Goal: Information Seeking & Learning: Learn about a topic

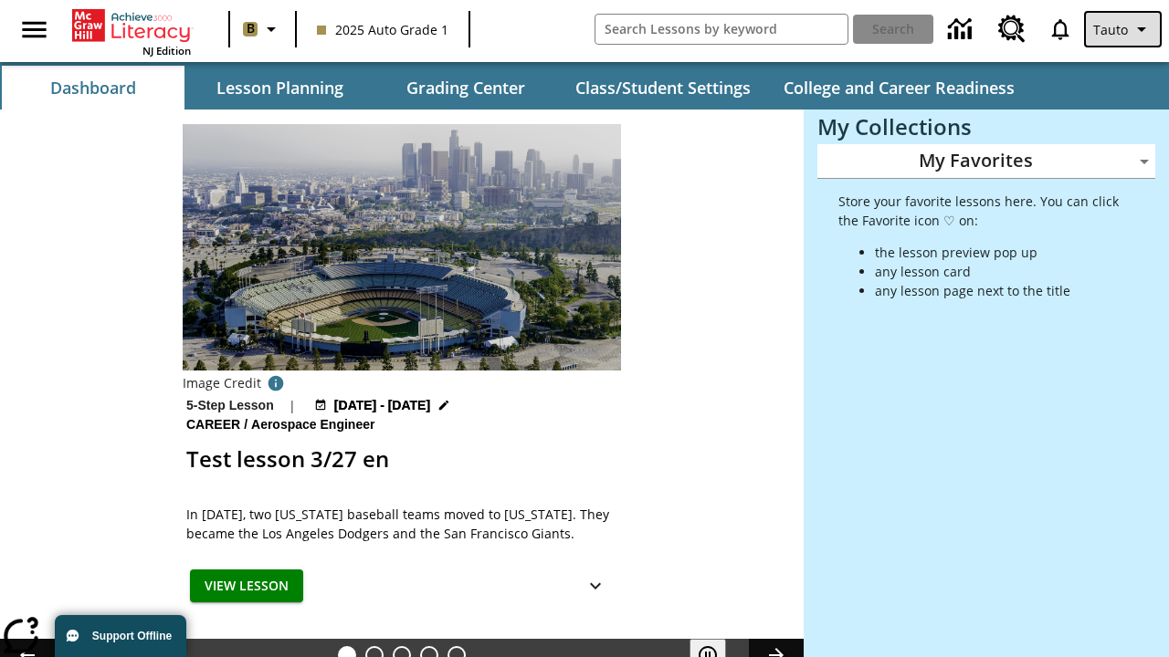
click at [1124, 29] on span "Tauto" at bounding box center [1110, 29] width 35 height 19
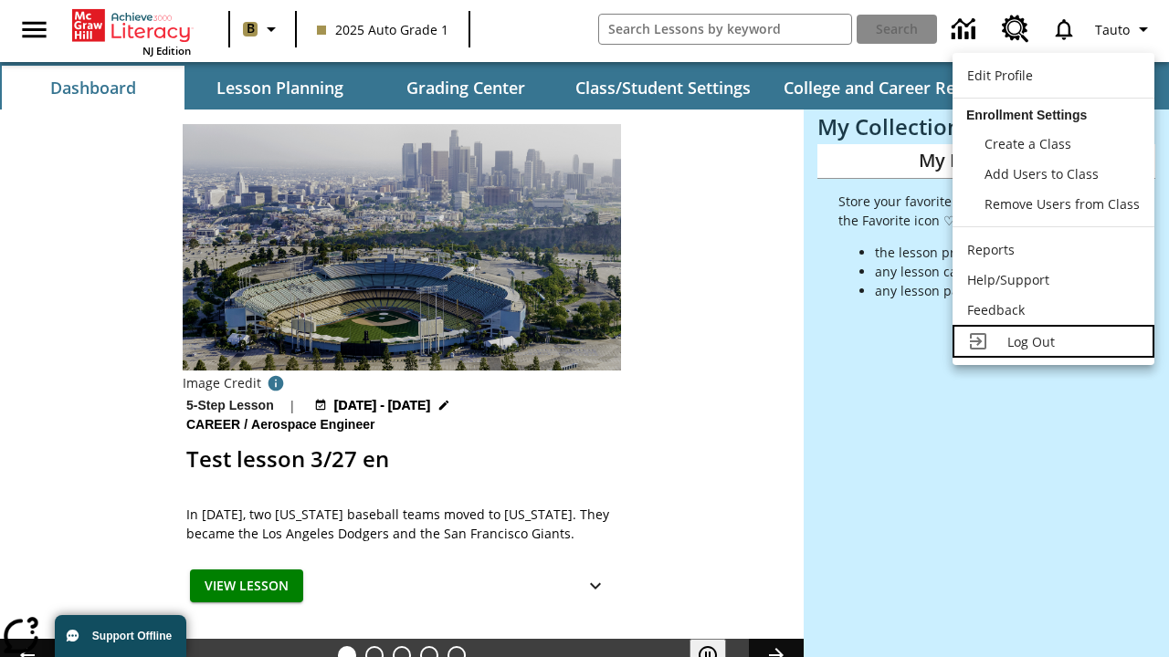
click at [1053, 342] on span "Log Out" at bounding box center [1030, 341] width 47 height 17
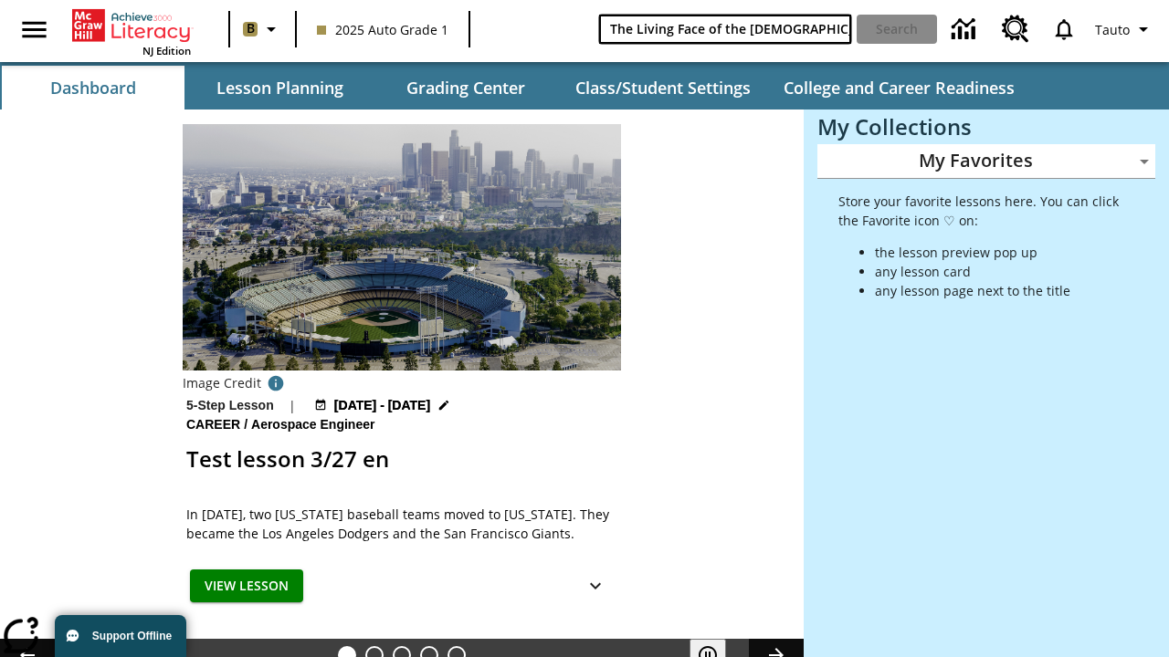
type input "The Living Face of the [DEMOGRAPHIC_DATA]"
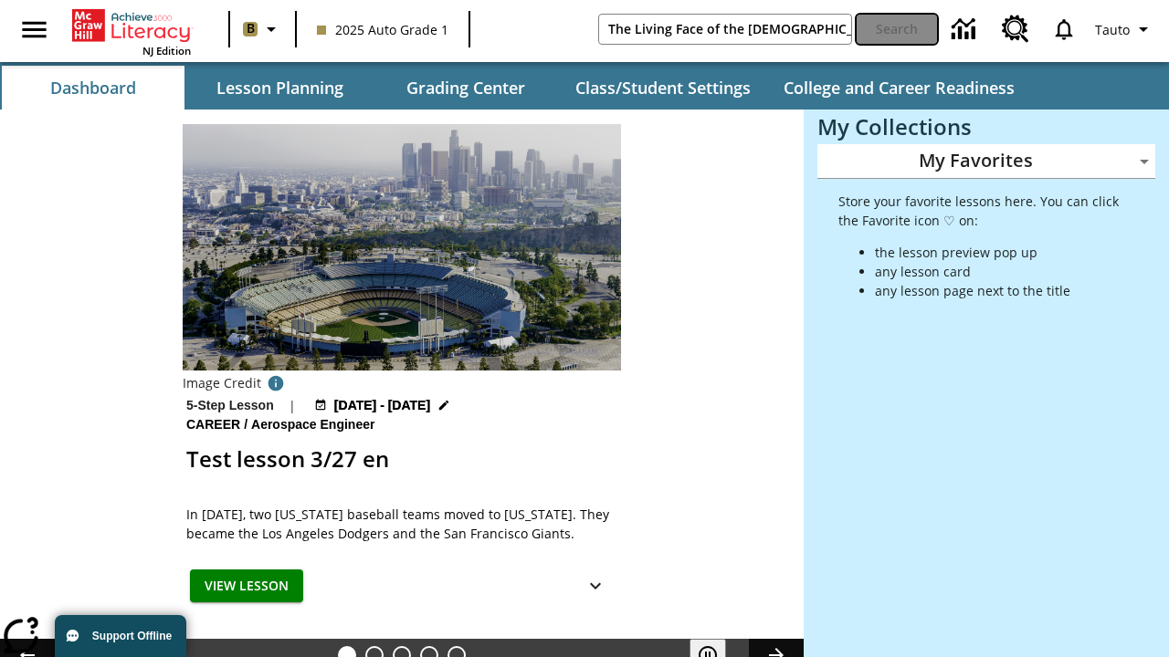
click at [897, 29] on button "Search" at bounding box center [897, 29] width 80 height 29
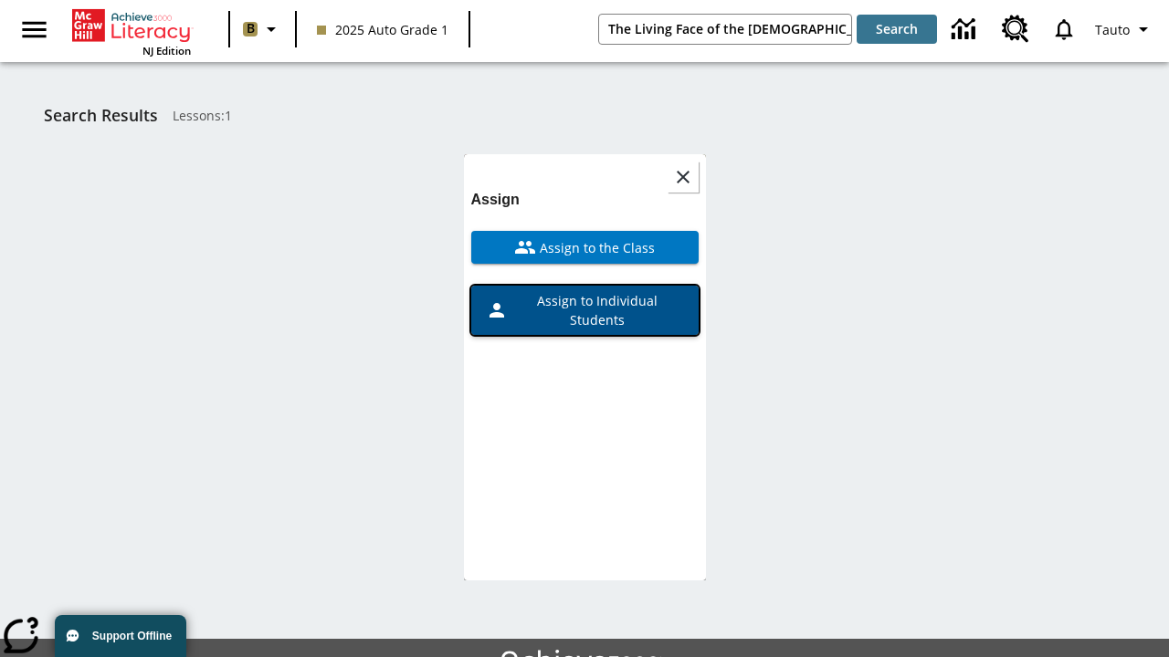
click at [584, 291] on span "Assign to Individual Students" at bounding box center [596, 310] width 176 height 38
